Goal: Contribute content: Add original content to the website for others to see

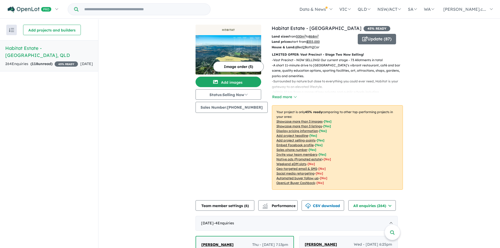
click at [246, 60] on img at bounding box center [228, 54] width 66 height 39
click at [253, 81] on button "Add images" at bounding box center [228, 82] width 66 height 10
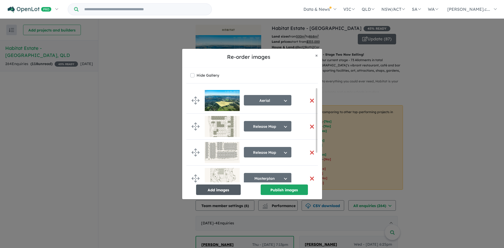
click at [225, 192] on button "Add images" at bounding box center [218, 189] width 45 height 10
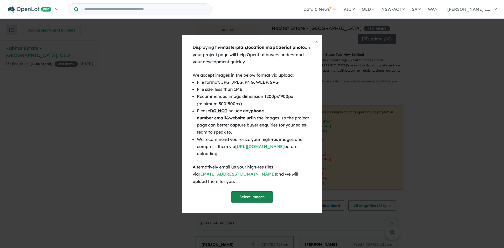
click at [267, 197] on button "Select images" at bounding box center [252, 196] width 42 height 11
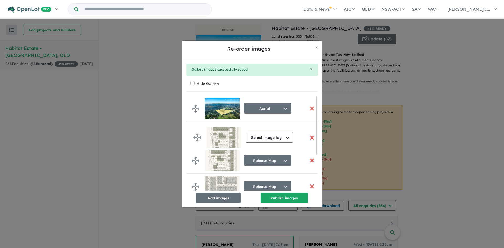
drag, startPoint x: 196, startPoint y: 177, endPoint x: 198, endPoint y: 135, distance: 42.0
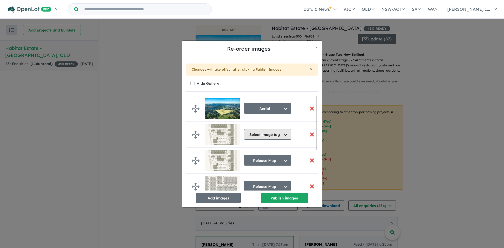
click at [266, 131] on button "Select image tag" at bounding box center [267, 134] width 47 height 10
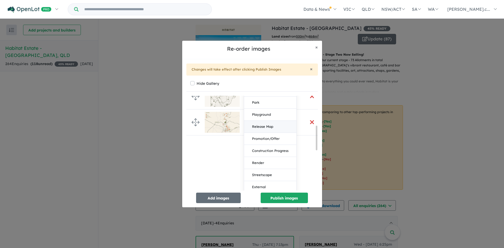
click at [272, 128] on button "Release Map" at bounding box center [270, 127] width 52 height 12
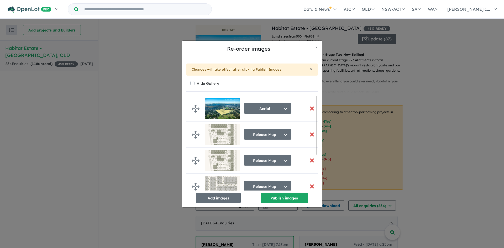
click at [311, 161] on button "button" at bounding box center [311, 160] width 11 height 11
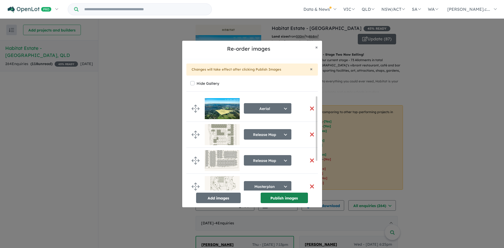
click at [298, 199] on button "Publish images" at bounding box center [284, 198] width 47 height 10
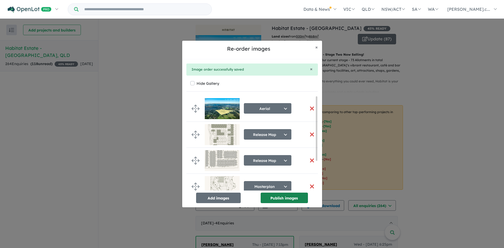
click at [303, 195] on button "Publish images" at bounding box center [284, 198] width 47 height 10
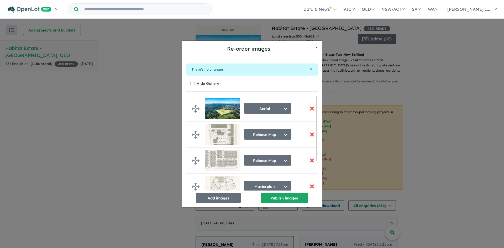
drag, startPoint x: 317, startPoint y: 47, endPoint x: 340, endPoint y: 50, distance: 23.5
click at [317, 47] on span "×" at bounding box center [316, 47] width 3 height 6
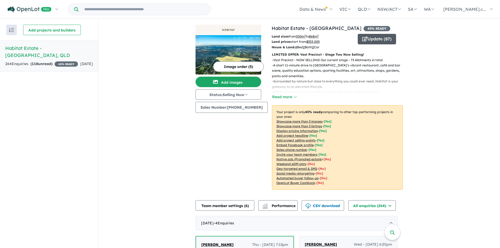
click at [368, 41] on button "Update ( 87 )" at bounding box center [377, 39] width 38 height 10
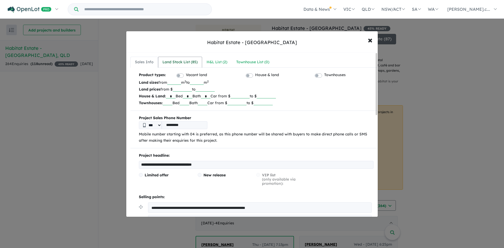
click at [182, 65] on div "Land Stock List ( 85 )" at bounding box center [179, 62] width 35 height 6
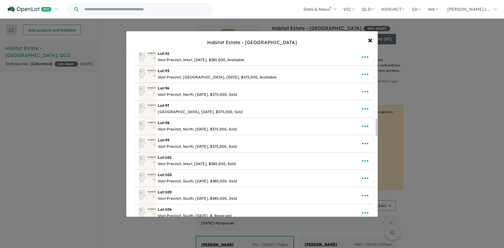
scroll to position [603, 0]
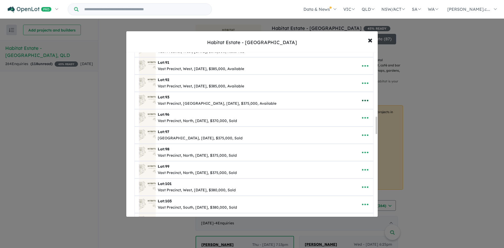
click at [367, 101] on button "button" at bounding box center [365, 100] width 16 height 12
click at [357, 114] on link "Edit" at bounding box center [353, 113] width 39 height 12
select select "**********"
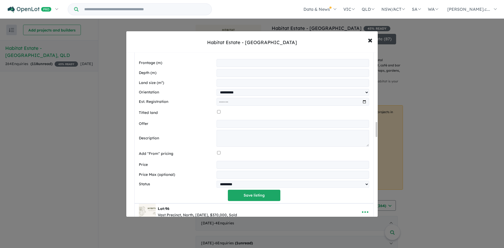
scroll to position [761, 0]
